Goal: Information Seeking & Learning: Learn about a topic

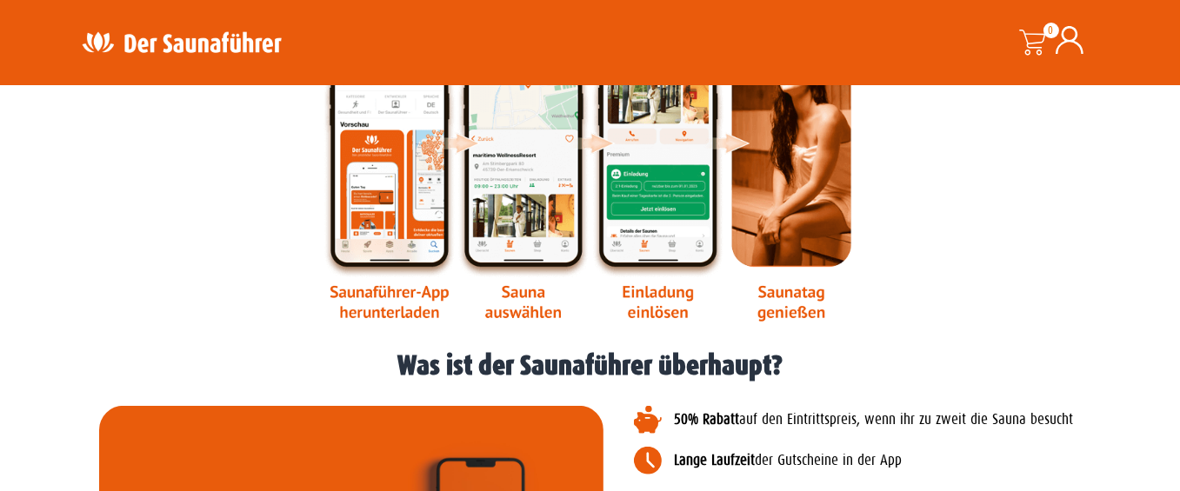
scroll to position [1815, 0]
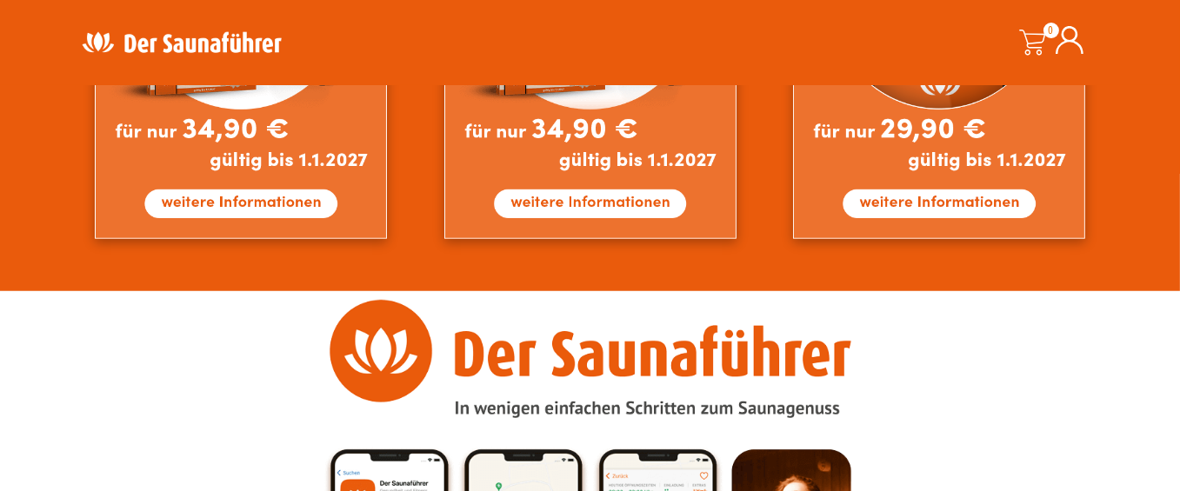
click at [1039, 36] on span at bounding box center [1033, 43] width 26 height 26
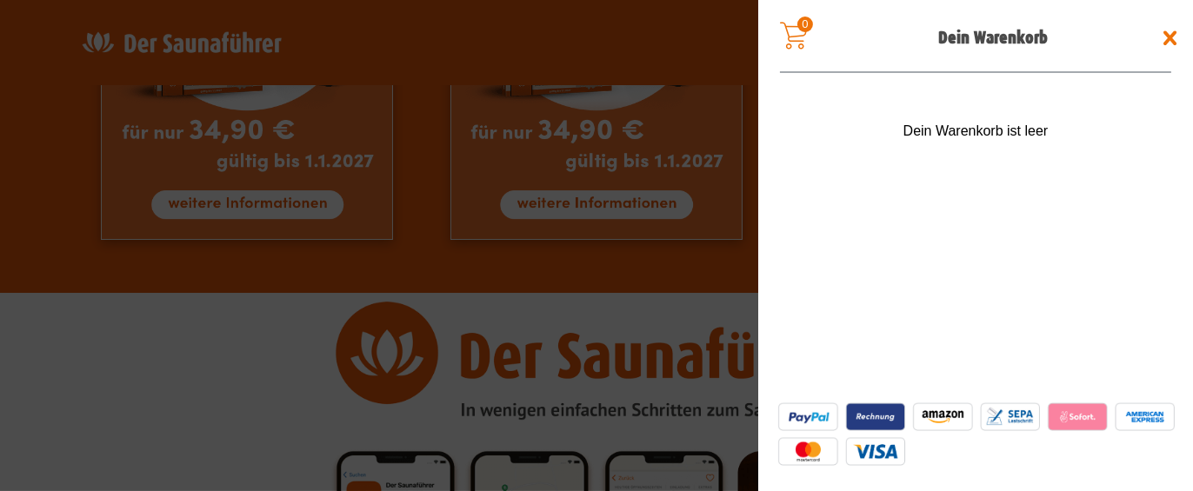
click at [1168, 38] on span at bounding box center [1170, 38] width 28 height 28
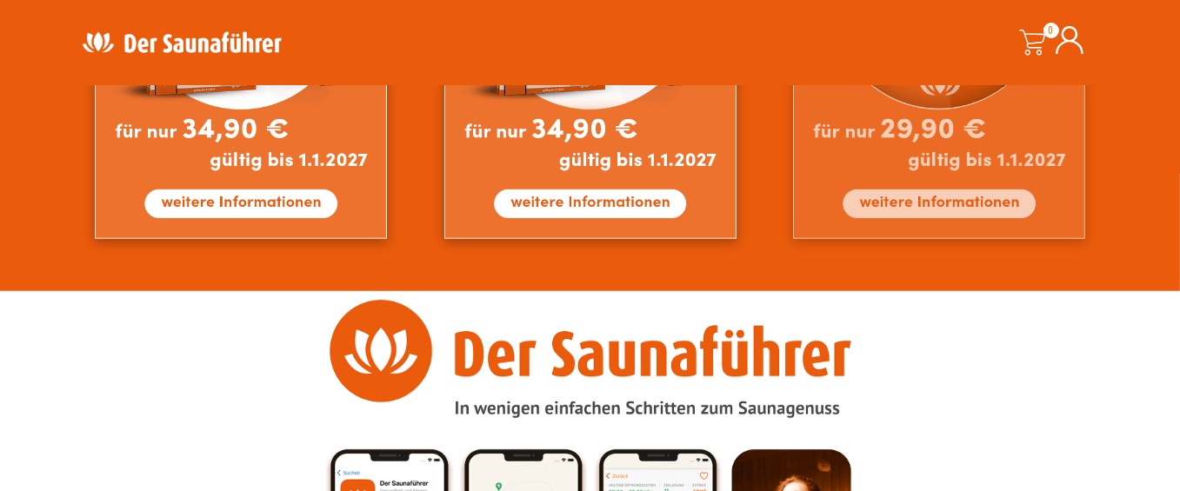
click at [929, 207] on img at bounding box center [939, 40] width 292 height 397
